Goal: Task Accomplishment & Management: Manage account settings

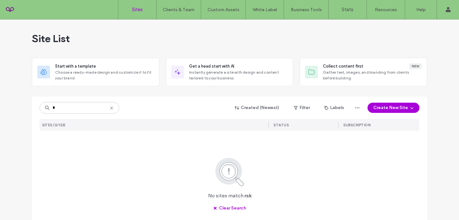
type input "*"
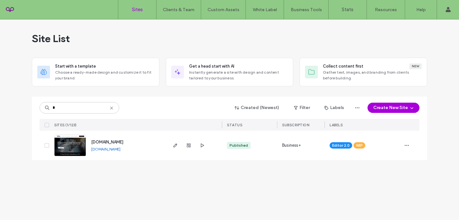
type input "*"
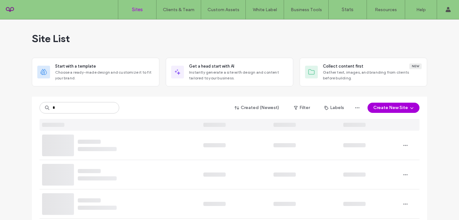
type input "*"
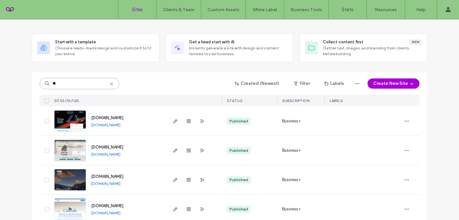
scroll to position [27, 0]
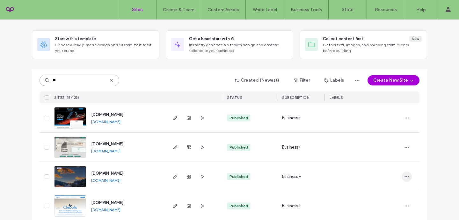
type input "**"
click at [407, 178] on icon "button" at bounding box center [406, 176] width 5 height 5
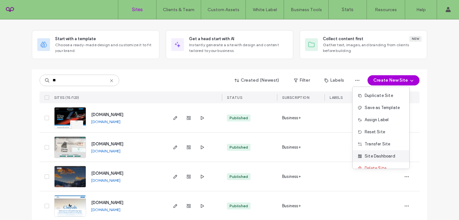
click at [392, 159] on div "Site Dashboard" at bounding box center [381, 156] width 57 height 12
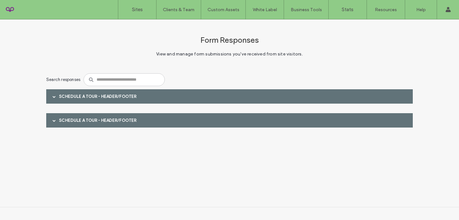
click at [57, 97] on div at bounding box center [54, 96] width 10 height 11
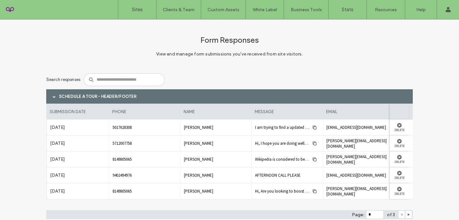
scroll to position [47, 0]
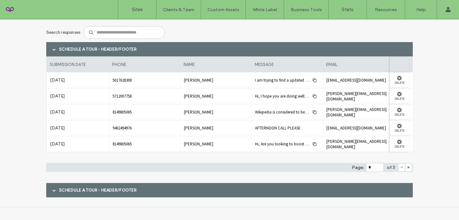
click at [49, 200] on div "Form Responses View and manage form submissions you've received from site visit…" at bounding box center [229, 89] width 367 height 235
click at [53, 190] on span at bounding box center [54, 190] width 3 height 3
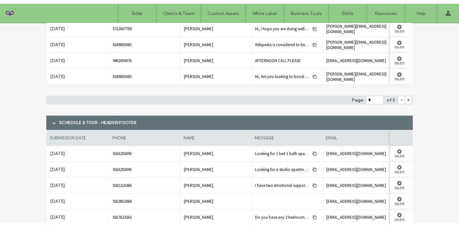
scroll to position [164, 0]
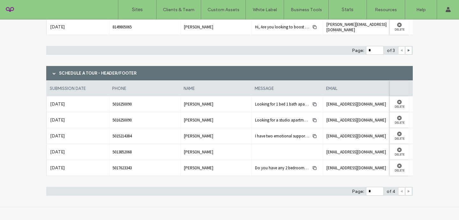
click at [407, 193] on icon at bounding box center [408, 191] width 3 height 3
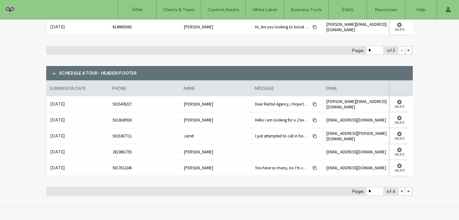
click at [408, 191] on div at bounding box center [408, 191] width 7 height 8
click at [408, 191] on use at bounding box center [409, 191] width 2 height 3
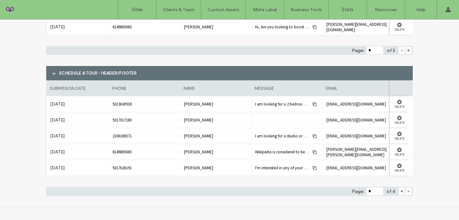
click at [408, 191] on use at bounding box center [409, 191] width 2 height 3
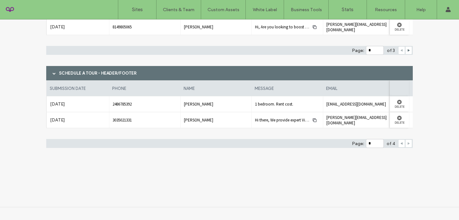
click at [400, 145] on span at bounding box center [401, 144] width 3 height 8
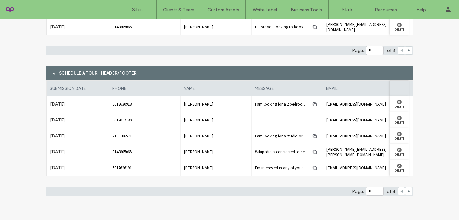
click at [400, 194] on span at bounding box center [401, 192] width 3 height 8
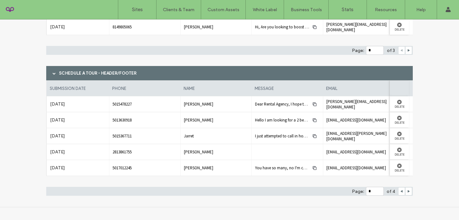
click at [401, 193] on div at bounding box center [401, 191] width 7 height 8
click at [400, 191] on icon at bounding box center [401, 191] width 3 height 3
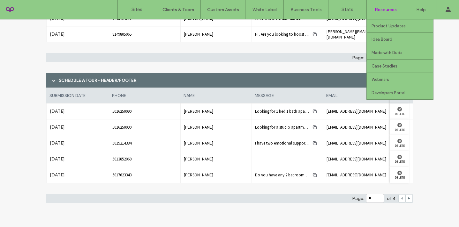
scroll to position [0, 0]
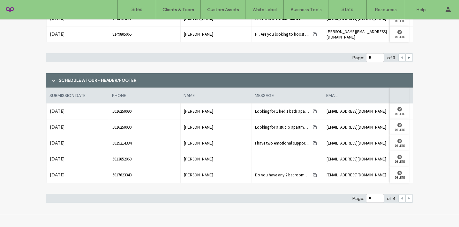
click at [408, 199] on use at bounding box center [409, 198] width 2 height 3
type input "*"
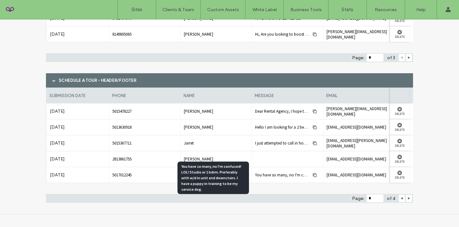
click at [303, 174] on span "You have so many, no I'm confused! LOL! Studio or 1 bdrm. Preferably with w/d i…" at bounding box center [384, 175] width 259 height 5
